Goal: Transaction & Acquisition: Purchase product/service

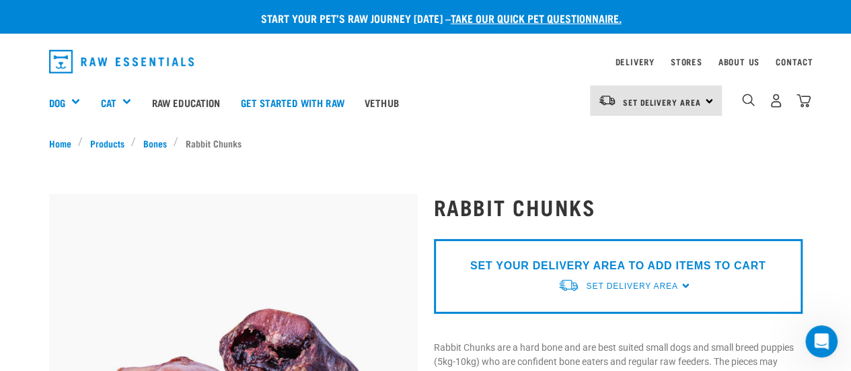
click at [680, 285] on div "SET YOUR DELIVERY AREA TO ADD ITEMS TO CART Set Delivery Area [GEOGRAPHIC_DATA]…" at bounding box center [618, 276] width 369 height 75
click at [610, 286] on span "Set Delivery Area" at bounding box center [632, 285] width 92 height 9
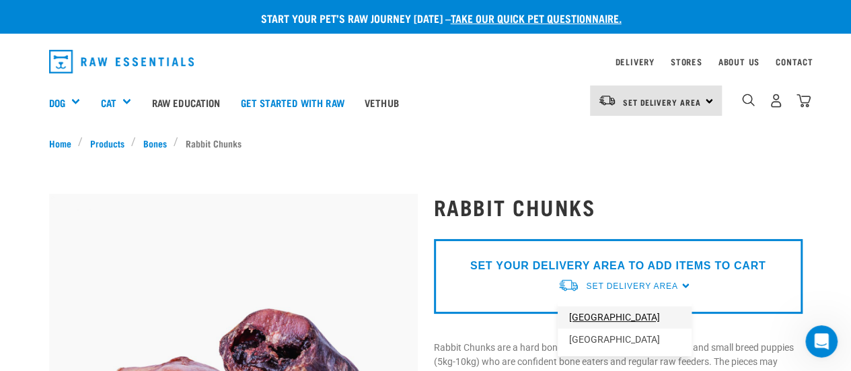
click at [602, 312] on link "[GEOGRAPHIC_DATA]" at bounding box center [625, 317] width 134 height 22
